Goal: Task Accomplishment & Management: Manage account settings

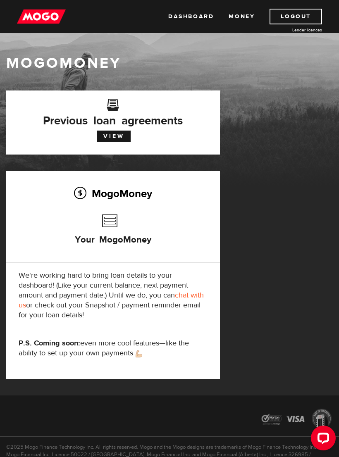
click at [117, 136] on link "View" at bounding box center [113, 137] width 33 height 12
click at [115, 137] on link "View" at bounding box center [113, 137] width 33 height 12
click at [194, 15] on link "Dashboard" at bounding box center [190, 17] width 45 height 16
click at [295, 18] on link "Logout" at bounding box center [296, 17] width 52 height 16
